Goal: Transaction & Acquisition: Purchase product/service

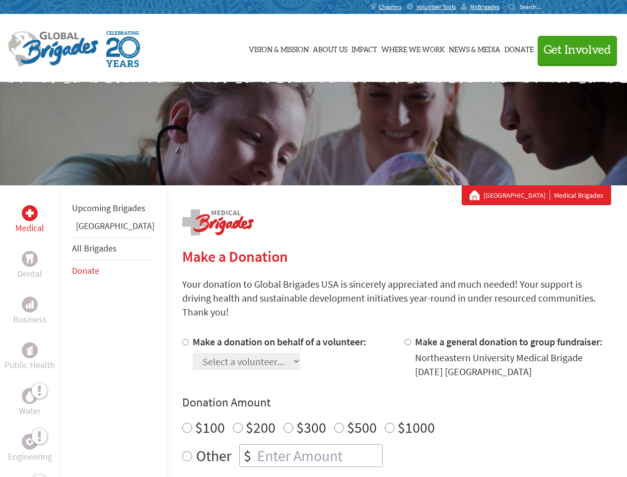
click at [548, 7] on div "Search for:" at bounding box center [528, 7] width 40 height 8
click at [573, 50] on span "Get Involved" at bounding box center [578, 50] width 68 height 12
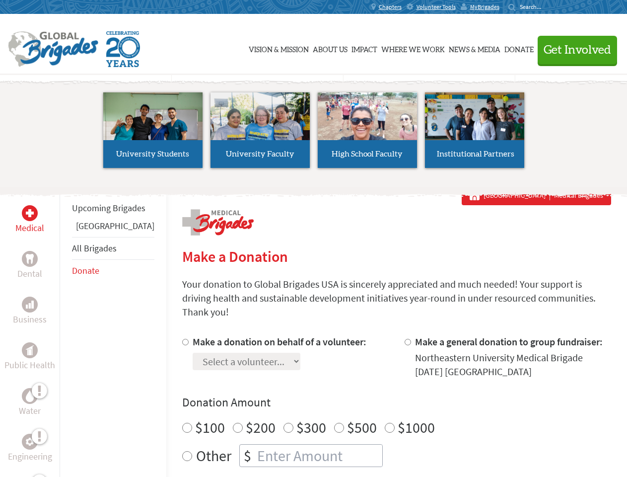
click at [314, 134] on li "High School Faculty" at bounding box center [367, 129] width 107 height 91
click at [66, 331] on div "Upcoming Brigades Panama All Brigades Donate" at bounding box center [113, 423] width 107 height 477
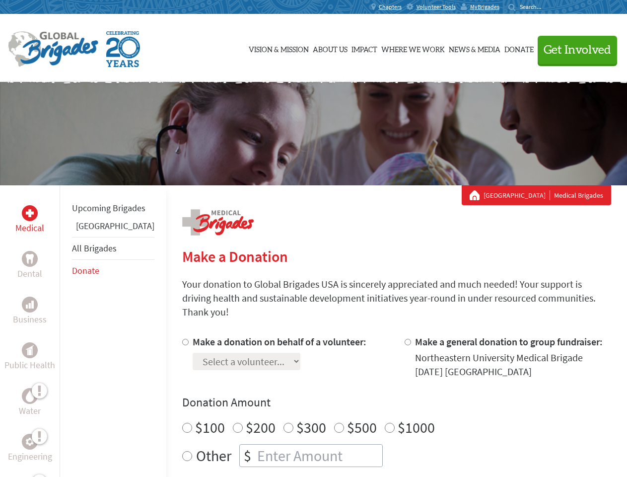
click at [379, 399] on div "Donation Amount $100 $200 $300 $500 $1000 Other $" at bounding box center [396, 430] width 429 height 72
click at [182, 339] on input "Make a donation on behalf of a volunteer:" at bounding box center [185, 342] width 6 height 6
radio input "true"
click at [405, 339] on input "Make a general donation to group fundraiser:" at bounding box center [408, 342] width 6 height 6
radio input "true"
